Goal: Find specific page/section: Find specific page/section

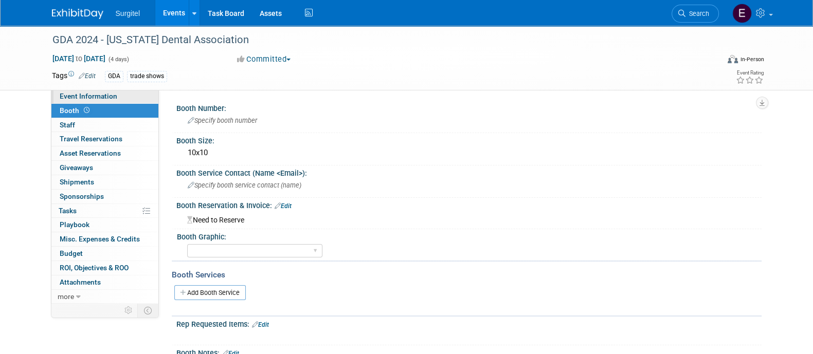
click at [84, 91] on link "Event Information" at bounding box center [104, 96] width 107 height 14
select select "Dental"
select select "No"
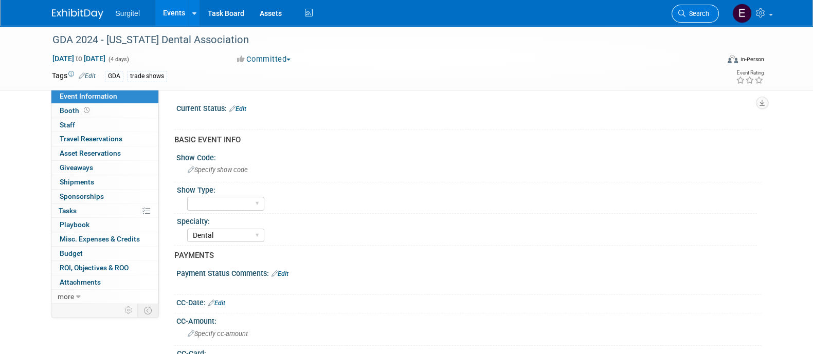
click at [692, 15] on span "Search" at bounding box center [697, 14] width 24 height 8
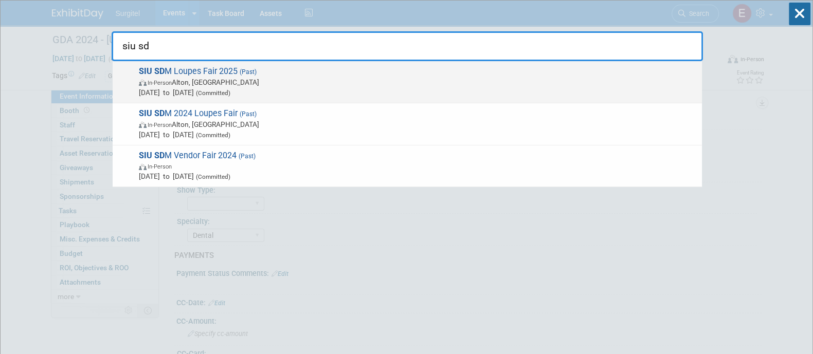
type input "siu sd"
click at [431, 87] on span "[DATE] to [DATE] (Committed)" at bounding box center [418, 92] width 558 height 10
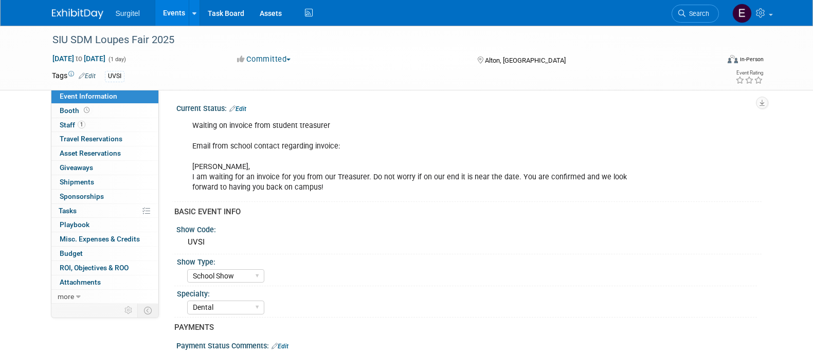
select select "School Show"
select select "Dental"
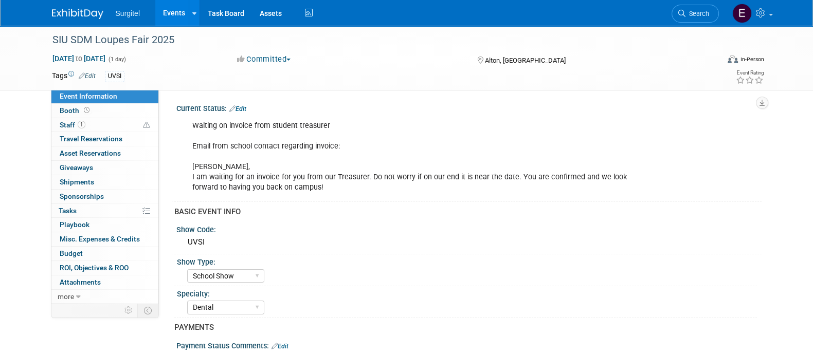
click at [609, 25] on div "Surgitel Events Add Event Bulk Upload Events Shareable Event Boards Recently Vi…" at bounding box center [406, 13] width 709 height 26
drag, startPoint x: 260, startPoint y: 32, endPoint x: 165, endPoint y: 100, distance: 116.0
click at [701, 12] on span "Search" at bounding box center [697, 14] width 24 height 8
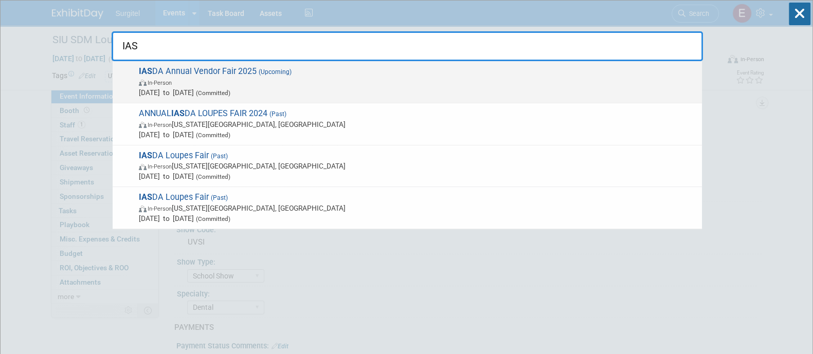
type input "IAS"
click at [378, 95] on span "Sep 11, 2025 to Sep 11, 2025 (Committed)" at bounding box center [418, 92] width 558 height 10
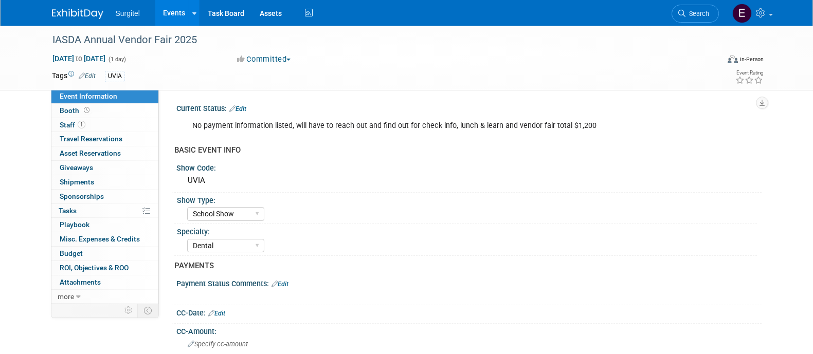
select select "School Show"
select select "Dental"
